Goal: Transaction & Acquisition: Purchase product/service

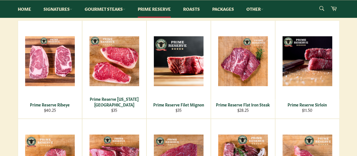
scroll to position [154, 0]
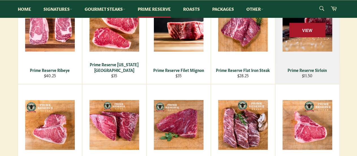
click at [307, 36] on span "View" at bounding box center [308, 30] width 36 height 14
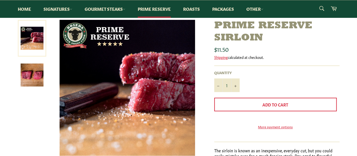
scroll to position [77, 0]
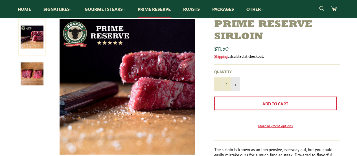
click at [235, 84] on icon "Increase item quantity by one" at bounding box center [236, 85] width 2 height 2
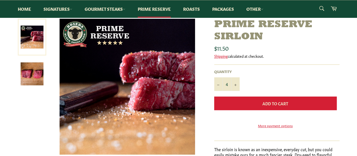
click at [248, 103] on button "Add to Cart" at bounding box center [275, 103] width 123 height 14
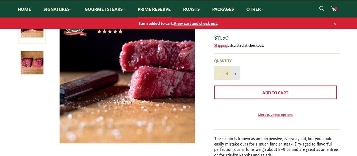
click at [236, 74] on icon "Increase item quantity by one" at bounding box center [236, 74] width 2 height 2
type input "5"
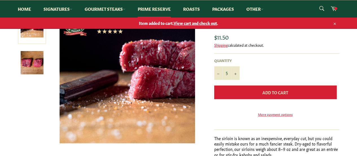
click at [247, 92] on button "Add to Cart" at bounding box center [275, 92] width 123 height 14
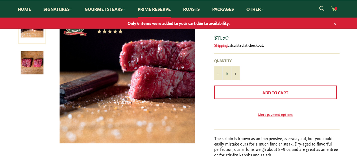
click at [335, 13] on link "Cart" at bounding box center [334, 9] width 12 height 13
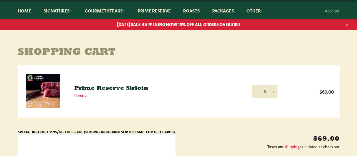
scroll to position [50, 0]
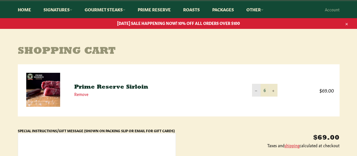
click at [257, 89] on button "−" at bounding box center [256, 90] width 8 height 13
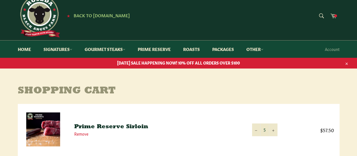
scroll to position [0, 0]
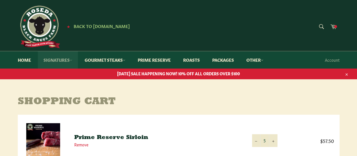
click at [51, 61] on link "Signatures" at bounding box center [58, 59] width 40 height 17
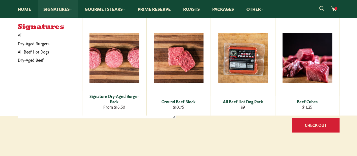
scroll to position [94, 0]
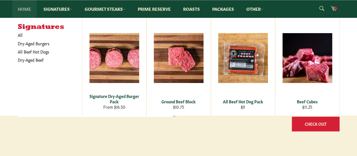
click at [25, 7] on link "Home" at bounding box center [24, 8] width 25 height 17
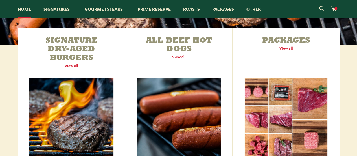
scroll to position [204, 0]
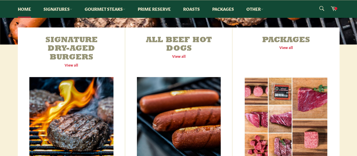
click at [120, 73] on link "Signature Dry-Aged Burgers View all" at bounding box center [71, 100] width 107 height 146
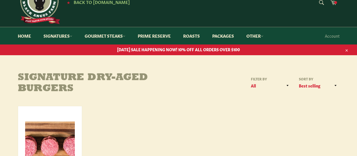
scroll to position [24, 0]
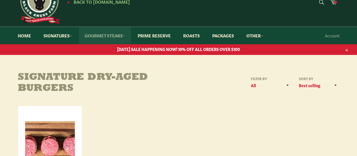
click at [124, 33] on link "Gourmet Steaks" at bounding box center [105, 35] width 52 height 17
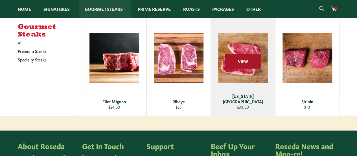
scroll to position [122, 0]
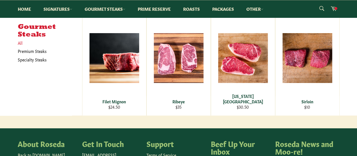
click at [19, 44] on link "All" at bounding box center [48, 43] width 67 height 8
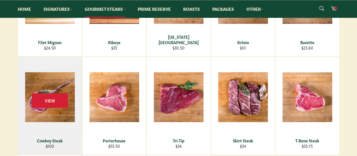
scroll to position [163, 0]
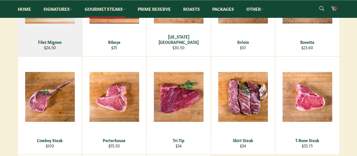
click at [52, 37] on div "View" at bounding box center [50, 6] width 64 height 97
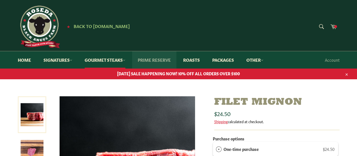
click at [155, 60] on link "Prime Reserve" at bounding box center [154, 59] width 44 height 17
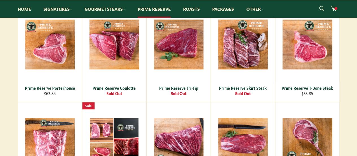
scroll to position [231, 0]
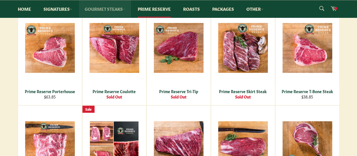
click at [101, 8] on link "Gourmet Steaks" at bounding box center [105, 8] width 52 height 17
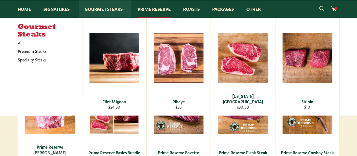
scroll to position [269, 0]
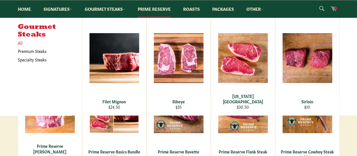
click at [19, 42] on link "All" at bounding box center [48, 43] width 67 height 8
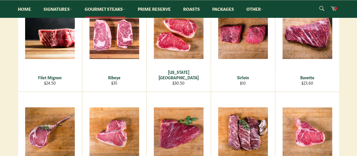
scroll to position [128, 0]
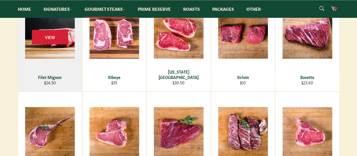
click at [37, 51] on div "View" at bounding box center [50, 42] width 64 height 97
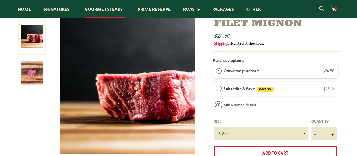
scroll to position [101, 0]
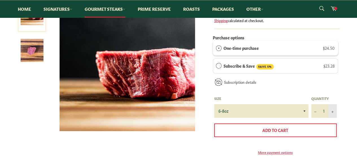
click at [335, 111] on button "+" at bounding box center [333, 111] width 8 height 14
click at [316, 112] on icon "Reduce item quantity by one" at bounding box center [316, 111] width 2 height 2
type input "2"
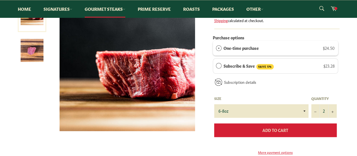
click at [306, 129] on button "Add to Cart" at bounding box center [275, 130] width 123 height 14
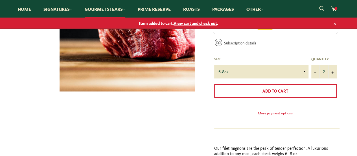
scroll to position [127, 0]
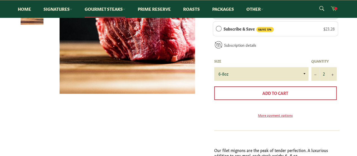
click at [335, 6] on icon at bounding box center [334, 8] width 6 height 6
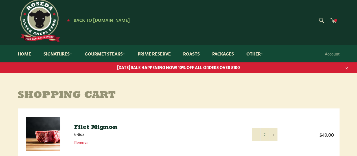
scroll to position [6, 0]
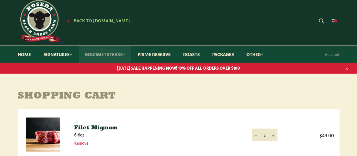
click at [103, 55] on link "Gourmet Steaks" at bounding box center [105, 53] width 52 height 17
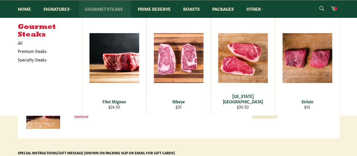
scroll to position [80, 0]
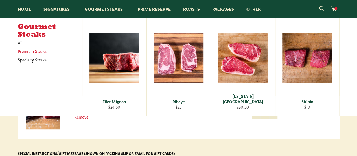
click at [34, 53] on link "Premium Steaks" at bounding box center [46, 51] width 62 height 8
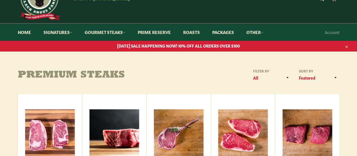
scroll to position [27, 0]
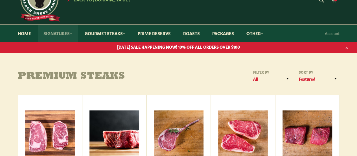
click at [55, 34] on link "Signatures" at bounding box center [58, 33] width 40 height 17
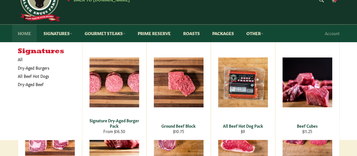
click at [21, 38] on link "Home" at bounding box center [24, 33] width 25 height 17
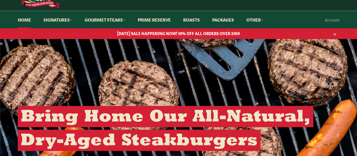
scroll to position [40, 0]
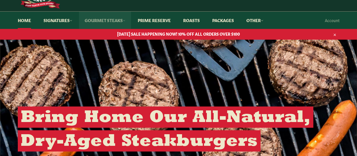
click at [112, 18] on link "Gourmet Steaks" at bounding box center [105, 20] width 52 height 17
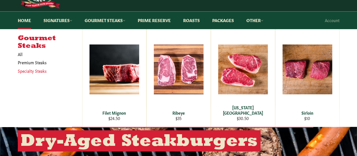
click at [38, 68] on link "Specialty Steaks" at bounding box center [46, 71] width 62 height 8
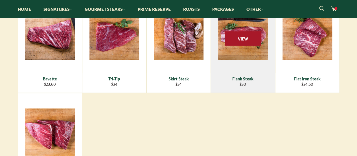
scroll to position [127, 0]
click at [242, 39] on span "View" at bounding box center [243, 38] width 36 height 14
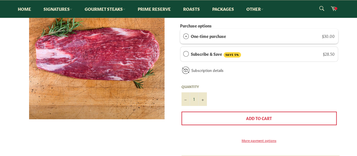
scroll to position [118, 0]
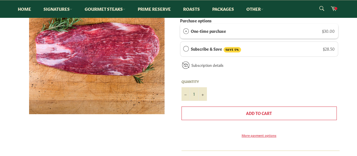
click at [257, 113] on span "Add to Cart" at bounding box center [259, 113] width 26 height 6
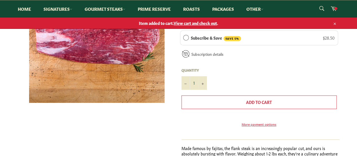
scroll to position [107, 0]
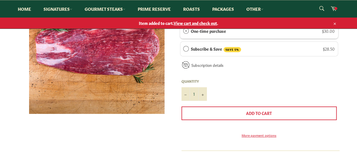
click at [210, 20] on span "View cart and check out" at bounding box center [196, 23] width 44 height 6
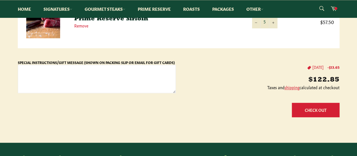
scroll to position [224, 0]
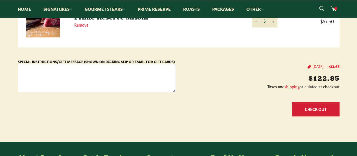
click at [322, 112] on button "Check Out" at bounding box center [316, 109] width 48 height 14
